Goal: Navigation & Orientation: Find specific page/section

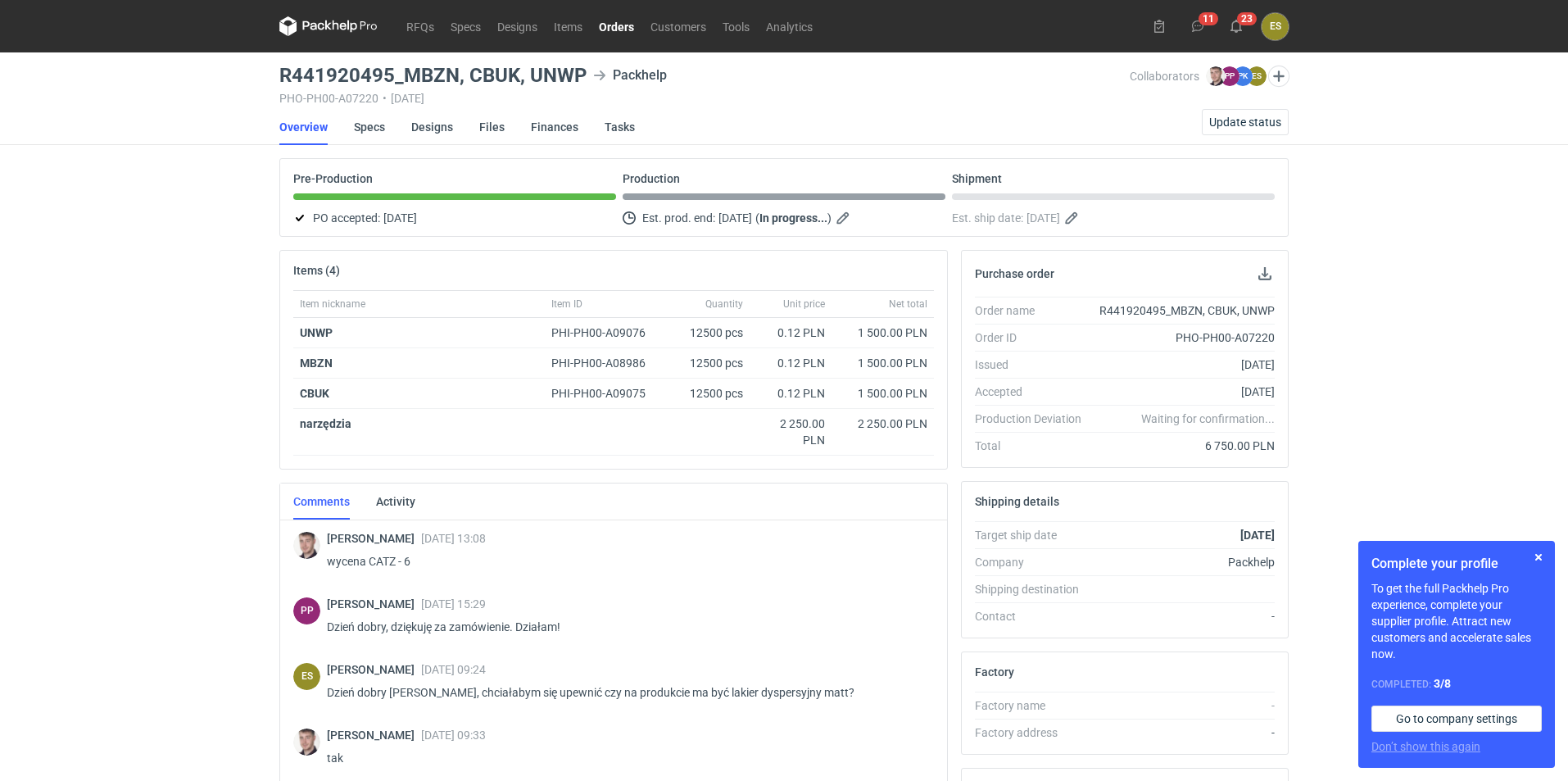
click at [595, 120] on li "Finances" at bounding box center [567, 126] width 73 height 36
click at [615, 124] on link "Tasks" at bounding box center [619, 126] width 30 height 36
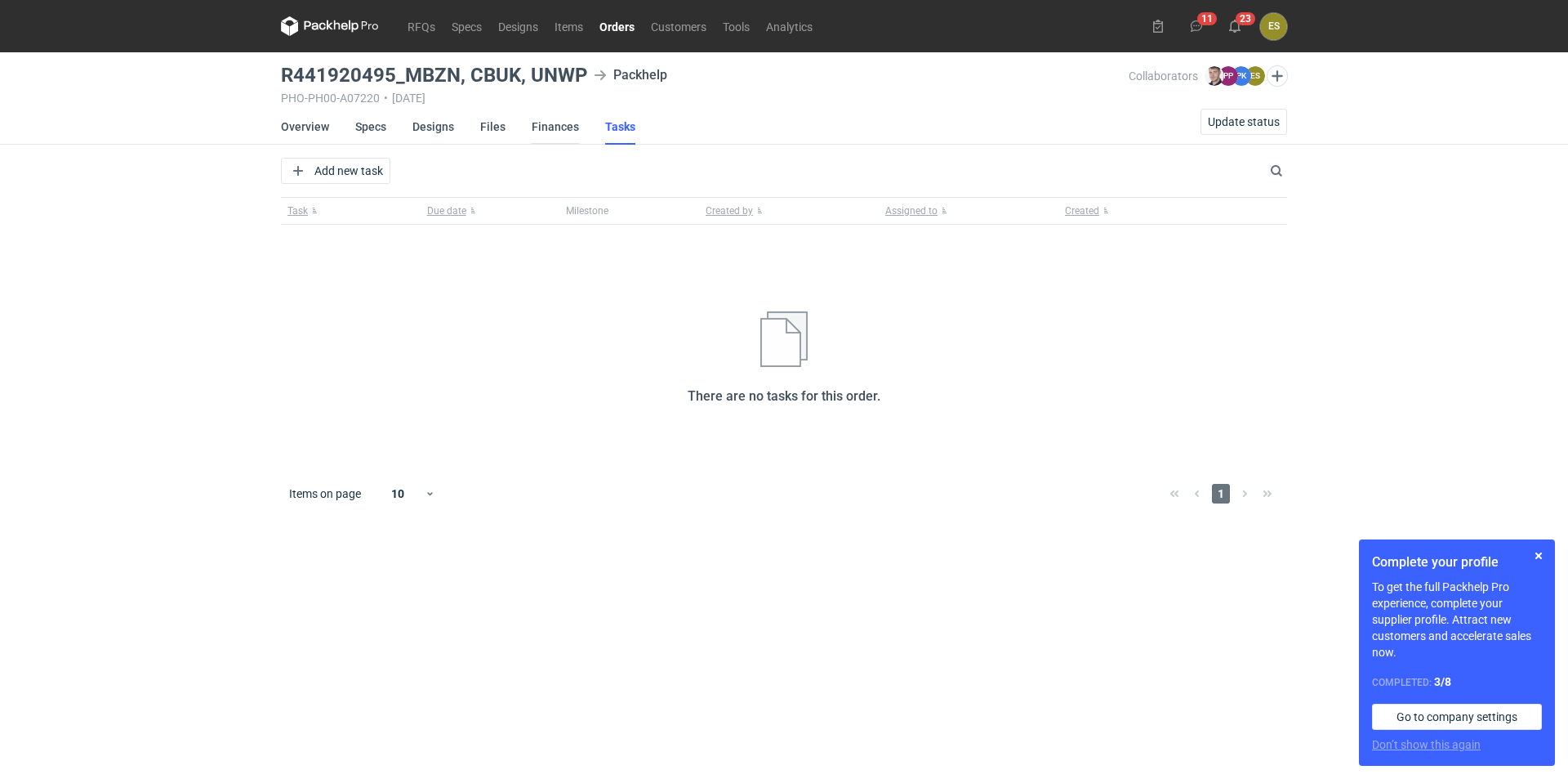
click at [553, 121] on link "Finances" at bounding box center [555, 126] width 48 height 36
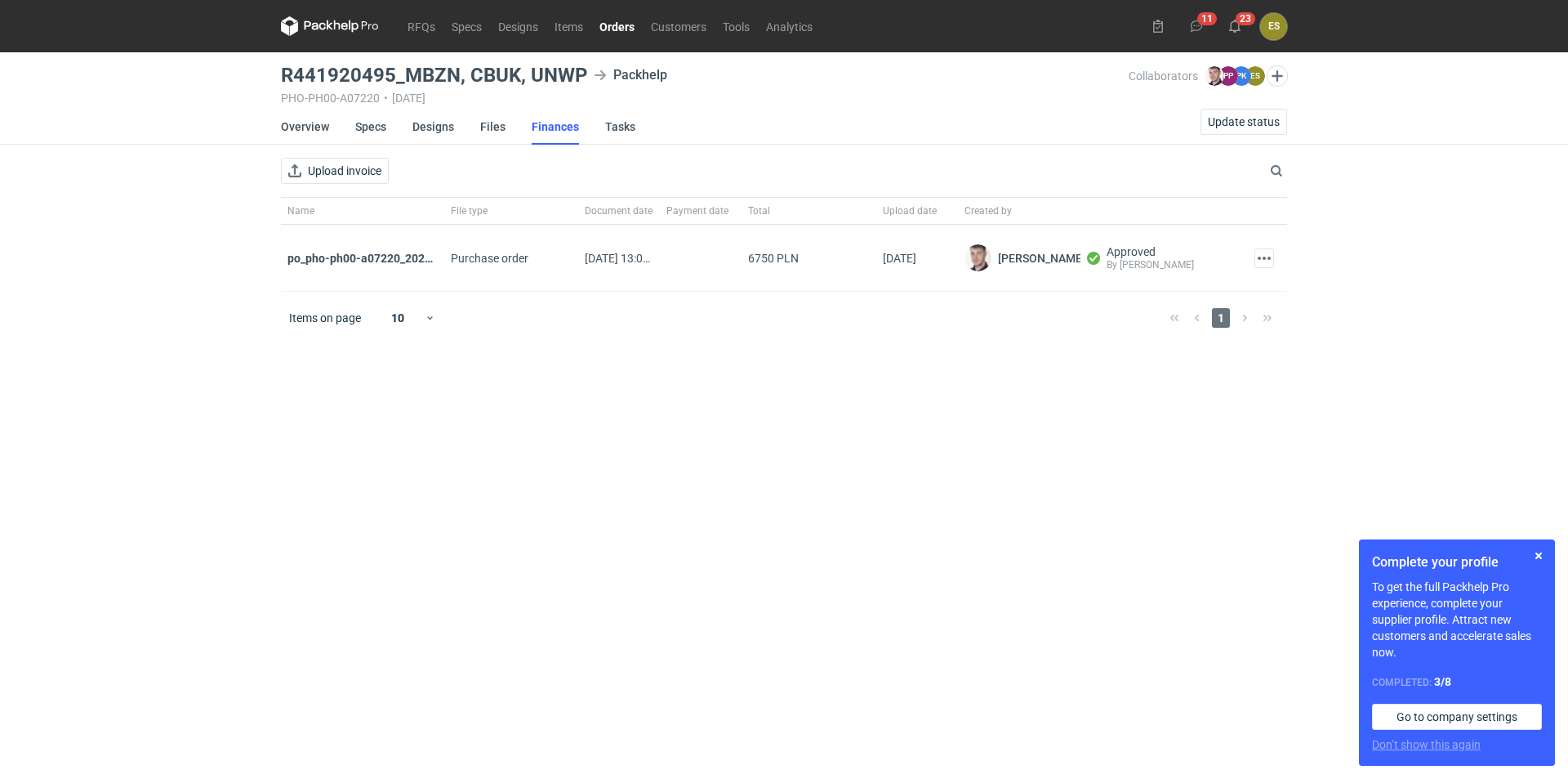
click at [466, 124] on li "Designs" at bounding box center [446, 126] width 68 height 36
click at [484, 127] on link "Files" at bounding box center [493, 126] width 25 height 36
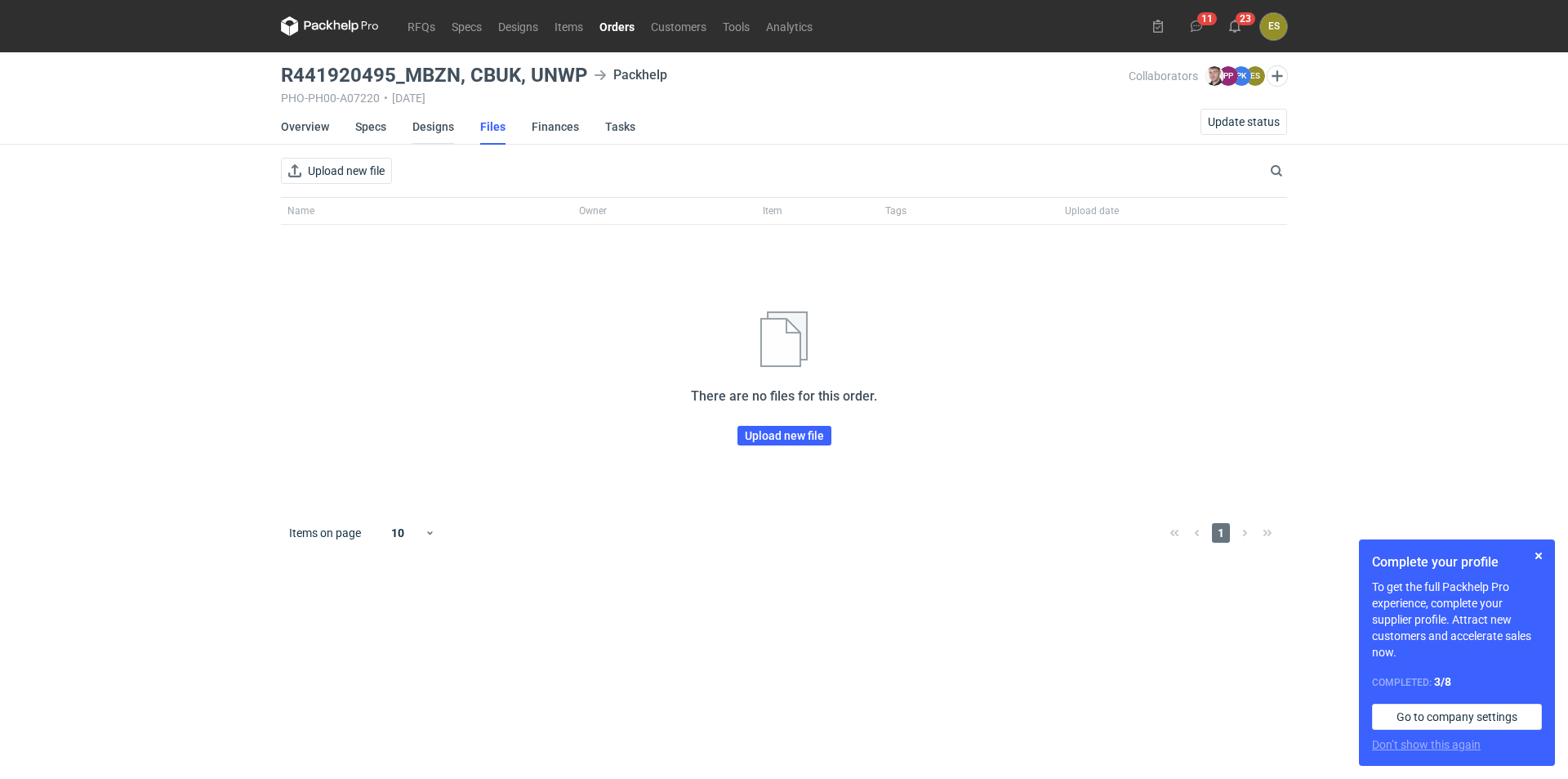
click at [418, 124] on link "Designs" at bounding box center [433, 126] width 42 height 36
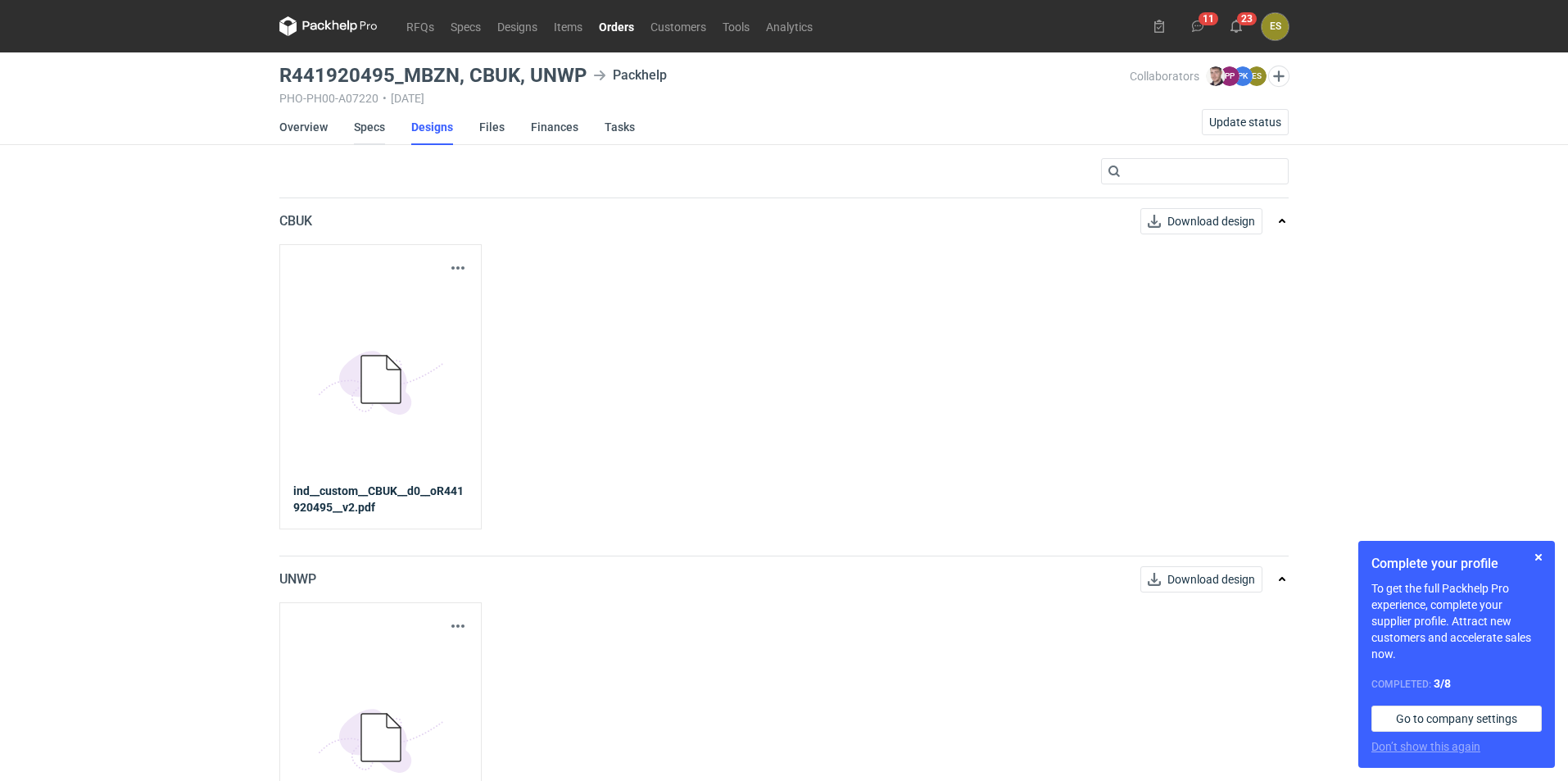
click at [358, 126] on link "Specs" at bounding box center [370, 126] width 31 height 36
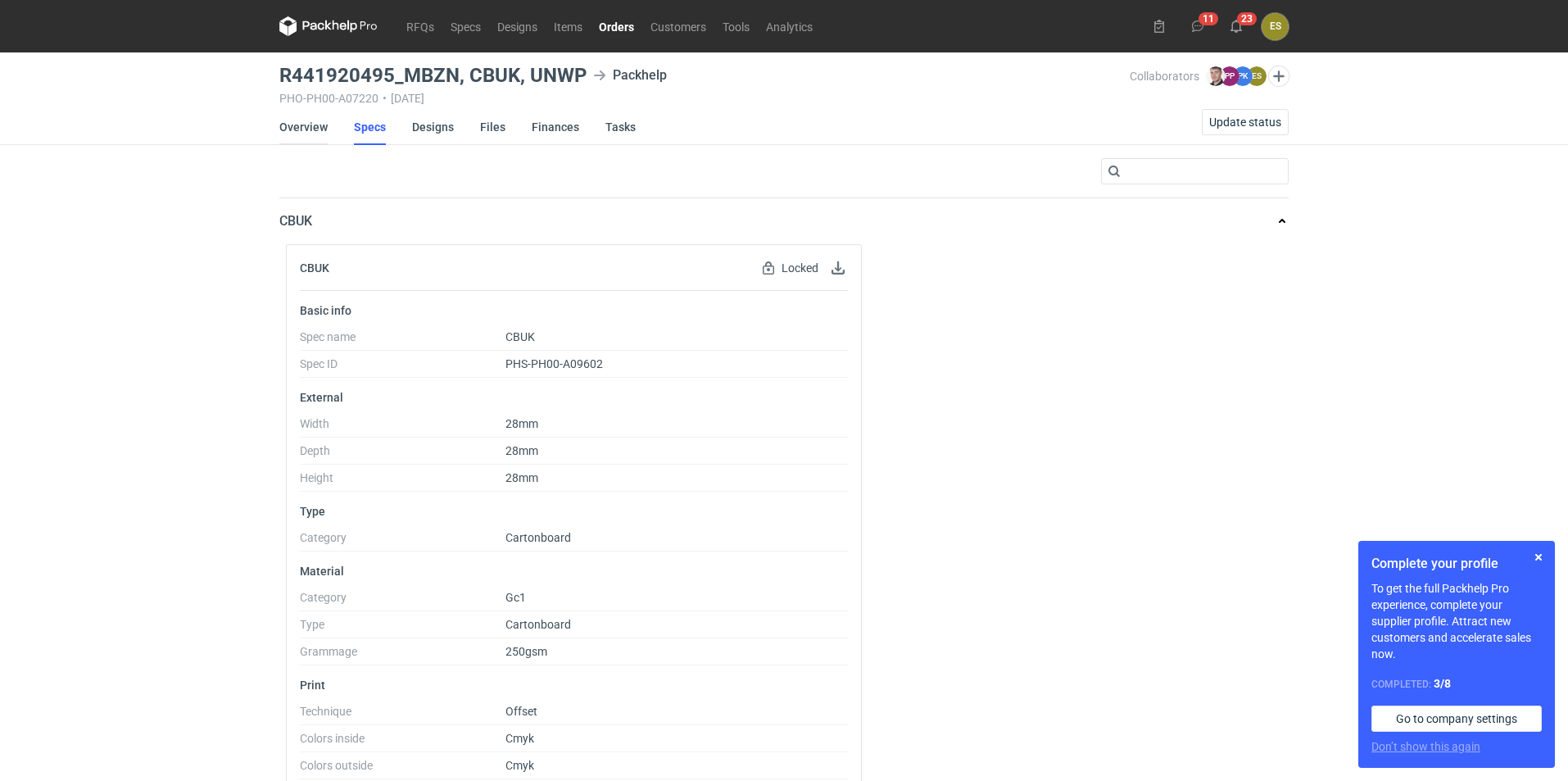
click at [290, 123] on link "Overview" at bounding box center [303, 126] width 48 height 36
